Goal: Browse casually: Explore the website without a specific task or goal

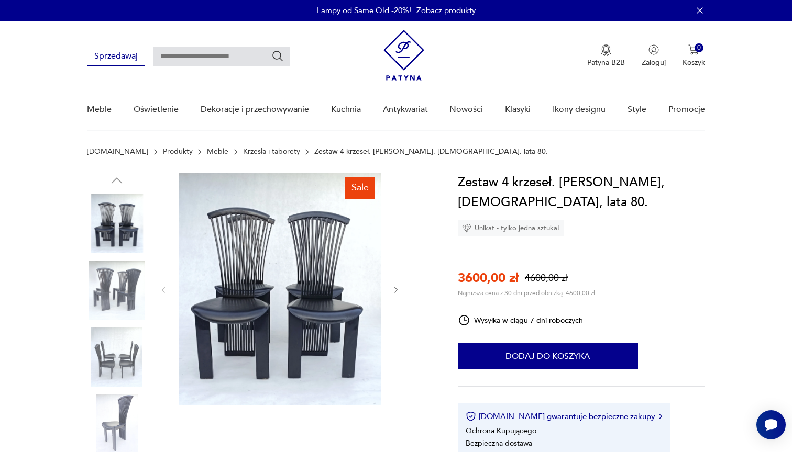
click at [395, 292] on icon "button" at bounding box center [395, 290] width 3 height 6
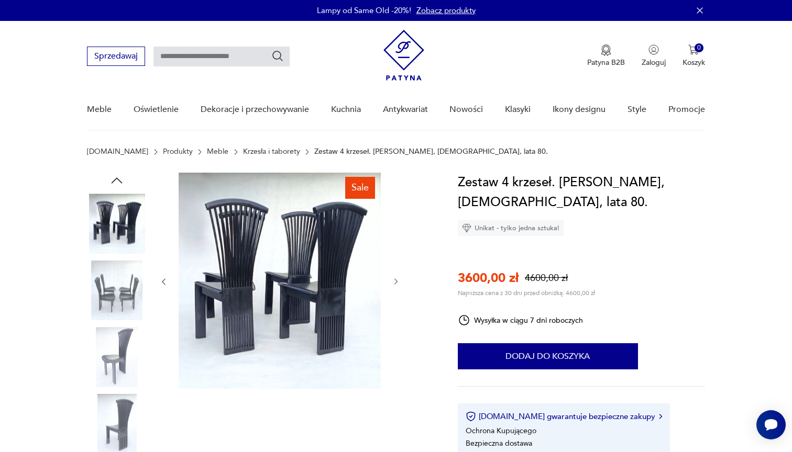
click at [395, 292] on div at bounding box center [279, 282] width 241 height 218
click at [395, 285] on icon "button" at bounding box center [396, 282] width 9 height 9
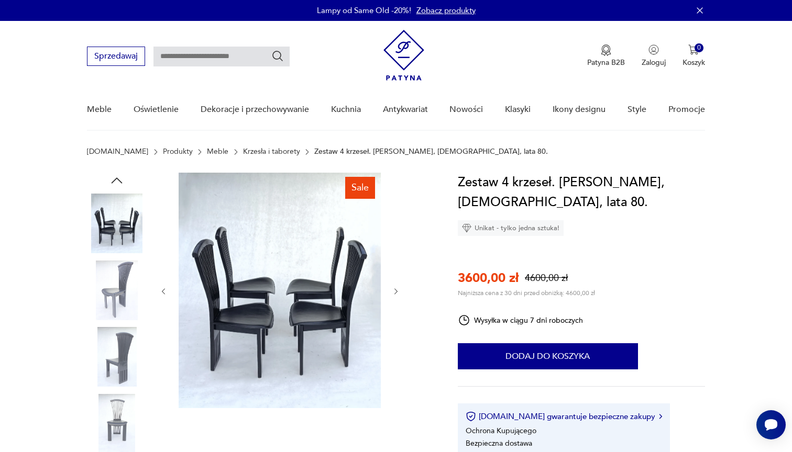
click at [395, 285] on div at bounding box center [279, 292] width 241 height 238
click at [397, 292] on icon "button" at bounding box center [395, 292] width 3 height 6
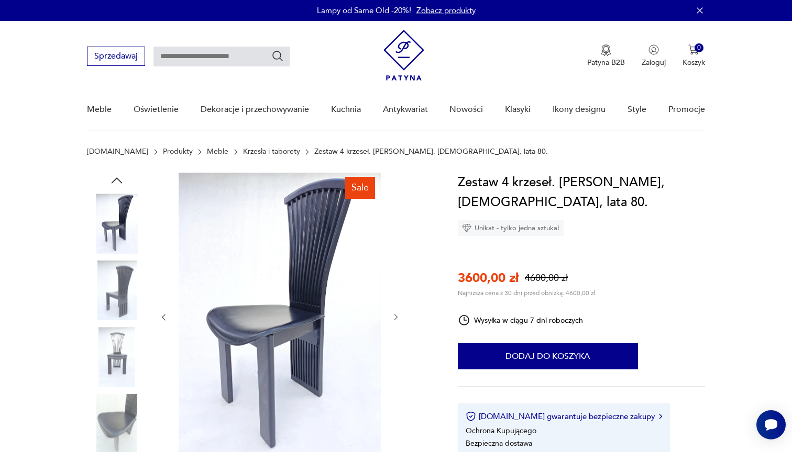
click at [397, 292] on div at bounding box center [279, 318] width 241 height 290
click at [395, 323] on div at bounding box center [279, 318] width 241 height 290
click at [118, 421] on img at bounding box center [117, 424] width 60 height 60
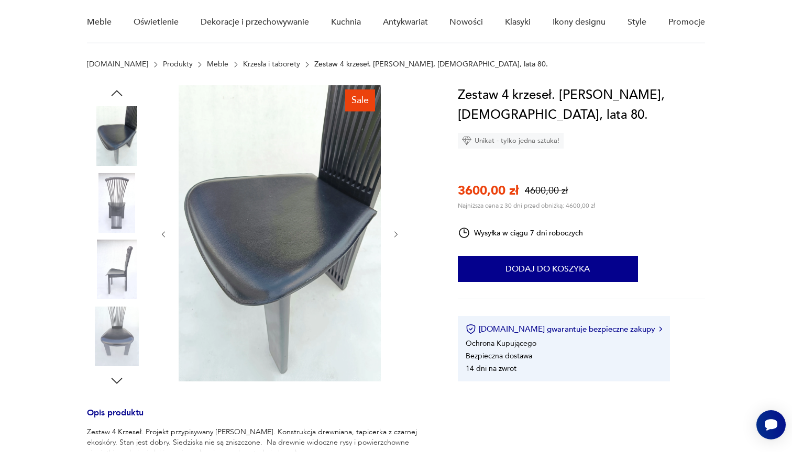
scroll to position [91, 0]
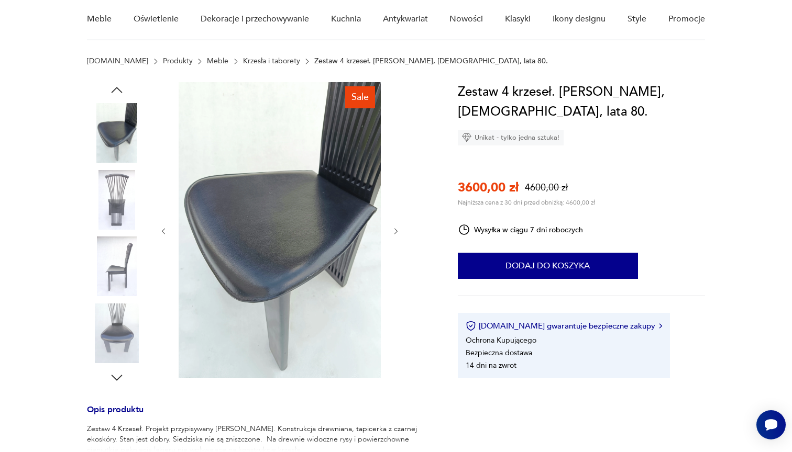
click at [119, 345] on img at bounding box center [117, 334] width 60 height 60
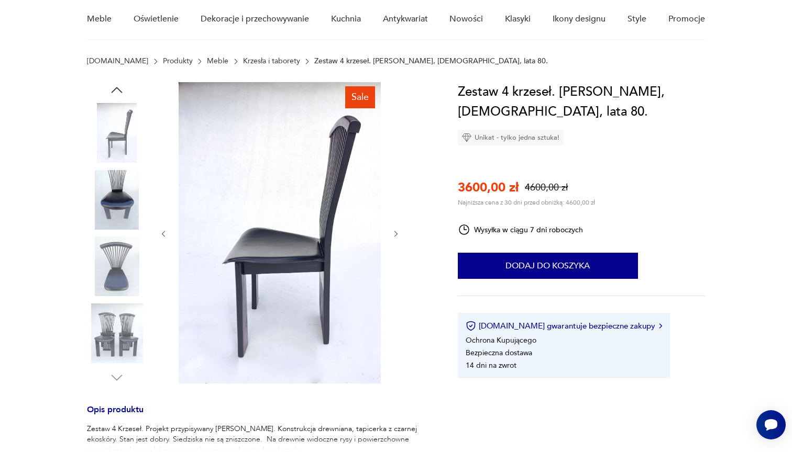
click at [120, 345] on img at bounding box center [117, 334] width 60 height 60
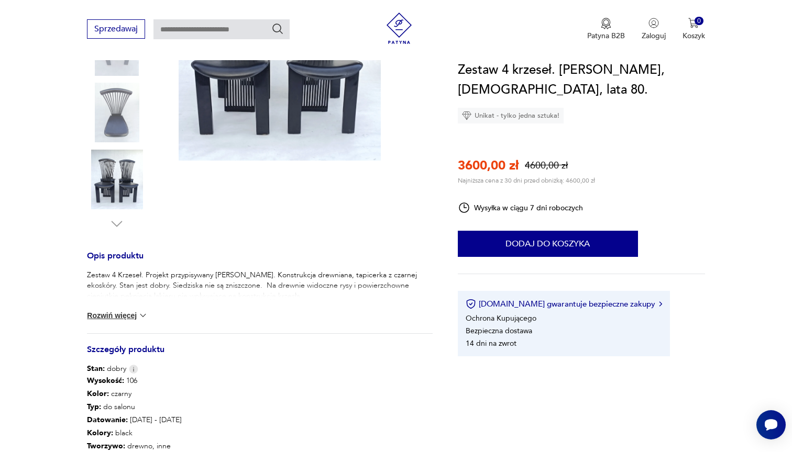
scroll to position [247, 0]
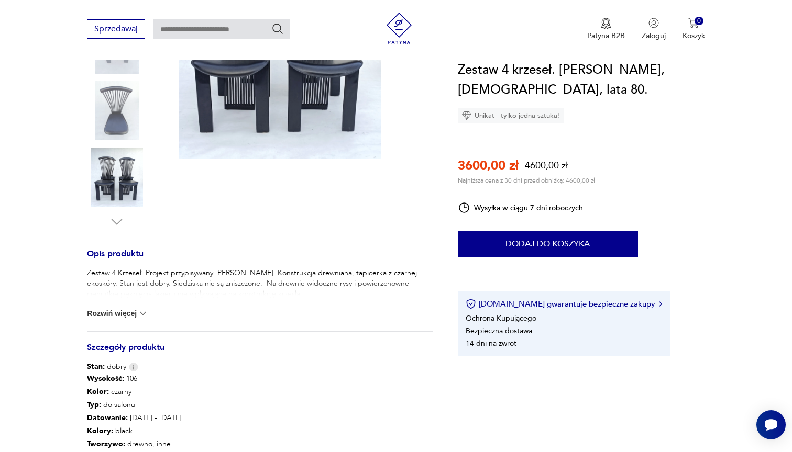
click at [140, 313] on img at bounding box center [143, 313] width 10 height 10
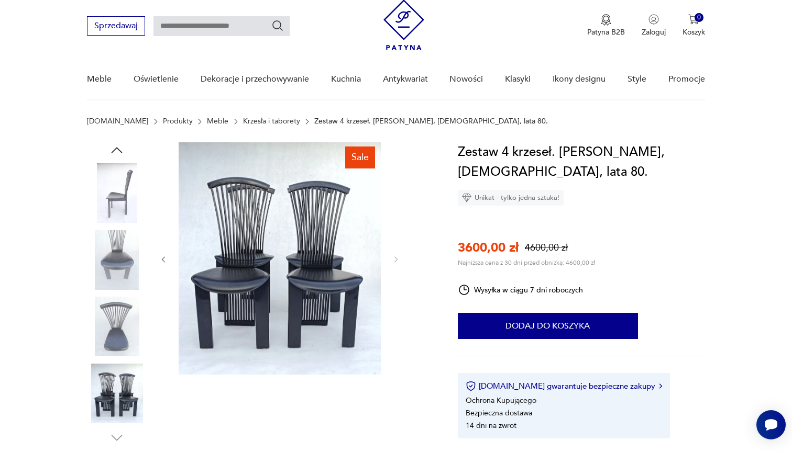
scroll to position [1, 0]
